Goal: Submit feedback/report problem

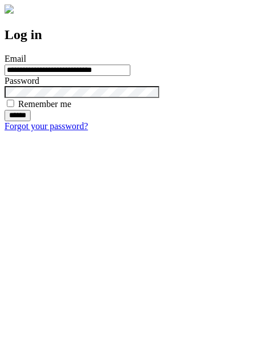
type input "**********"
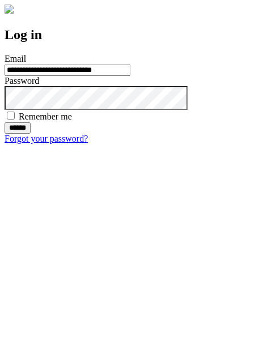
click at [31, 134] on input "******" at bounding box center [18, 127] width 26 height 11
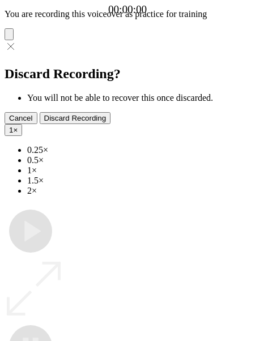
type input "**********"
